Goal: Understand process/instructions: Learn about a topic

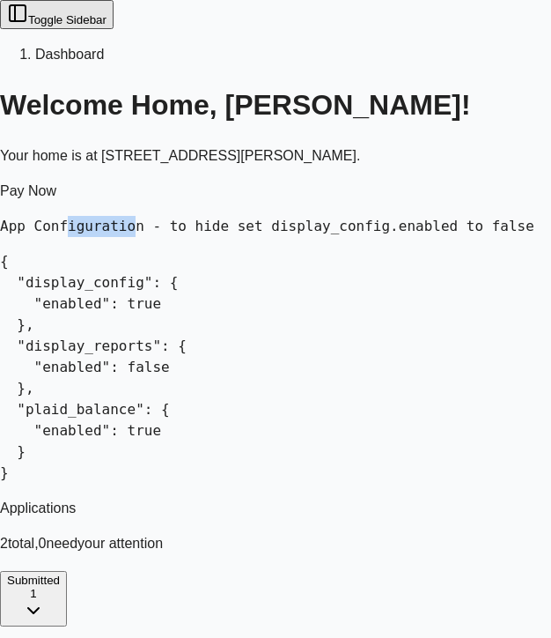
drag, startPoint x: 155, startPoint y: 214, endPoint x: 97, endPoint y: 215, distance: 58.1
click at [98, 216] on pre "App Configuration - to hide set display_config.enabled to false" at bounding box center [275, 226] width 551 height 21
click at [158, 216] on pre "App Configuration - to hide set display_config.enabled to false" at bounding box center [275, 226] width 551 height 21
drag, startPoint x: 174, startPoint y: 213, endPoint x: 30, endPoint y: 217, distance: 144.5
click at [30, 217] on pre "App Configuration - to hide set display_config.enabled to false" at bounding box center [275, 226] width 551 height 21
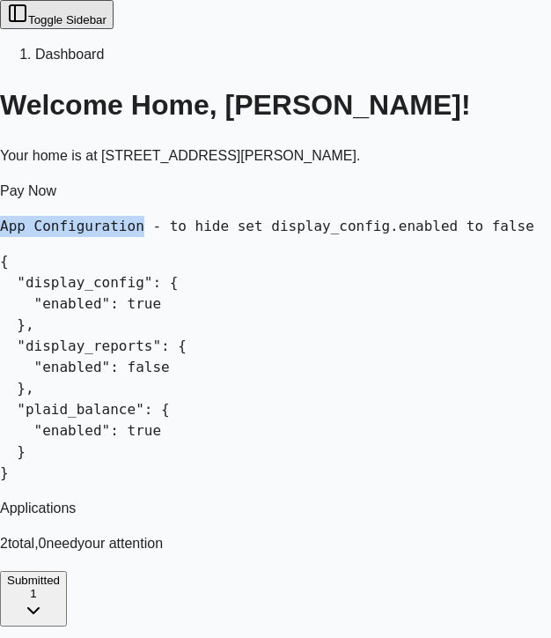
copy pre "App Configuration"
